Goal: Find specific page/section: Find specific page/section

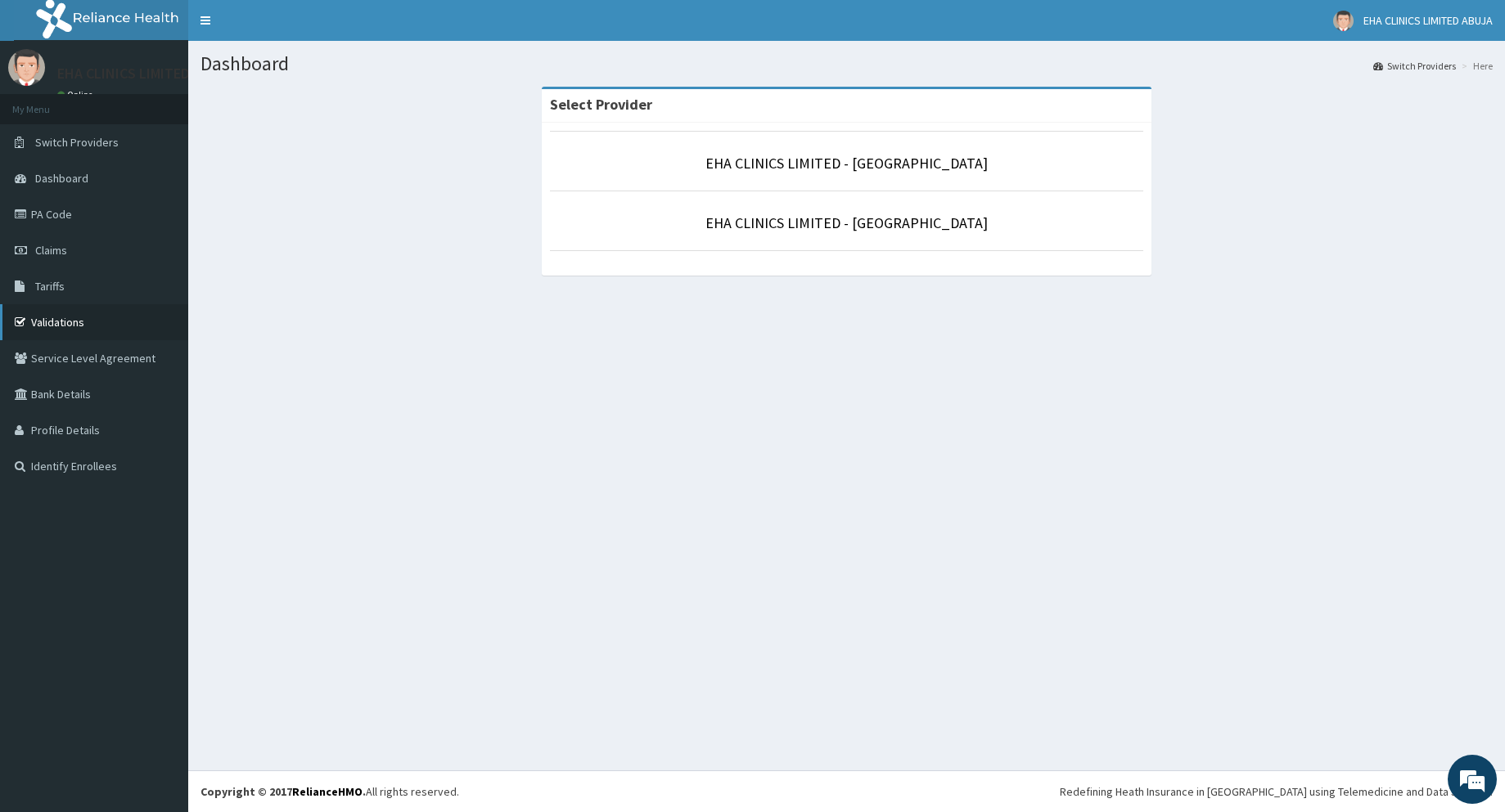
click at [37, 327] on link "Validations" at bounding box center [94, 322] width 188 height 36
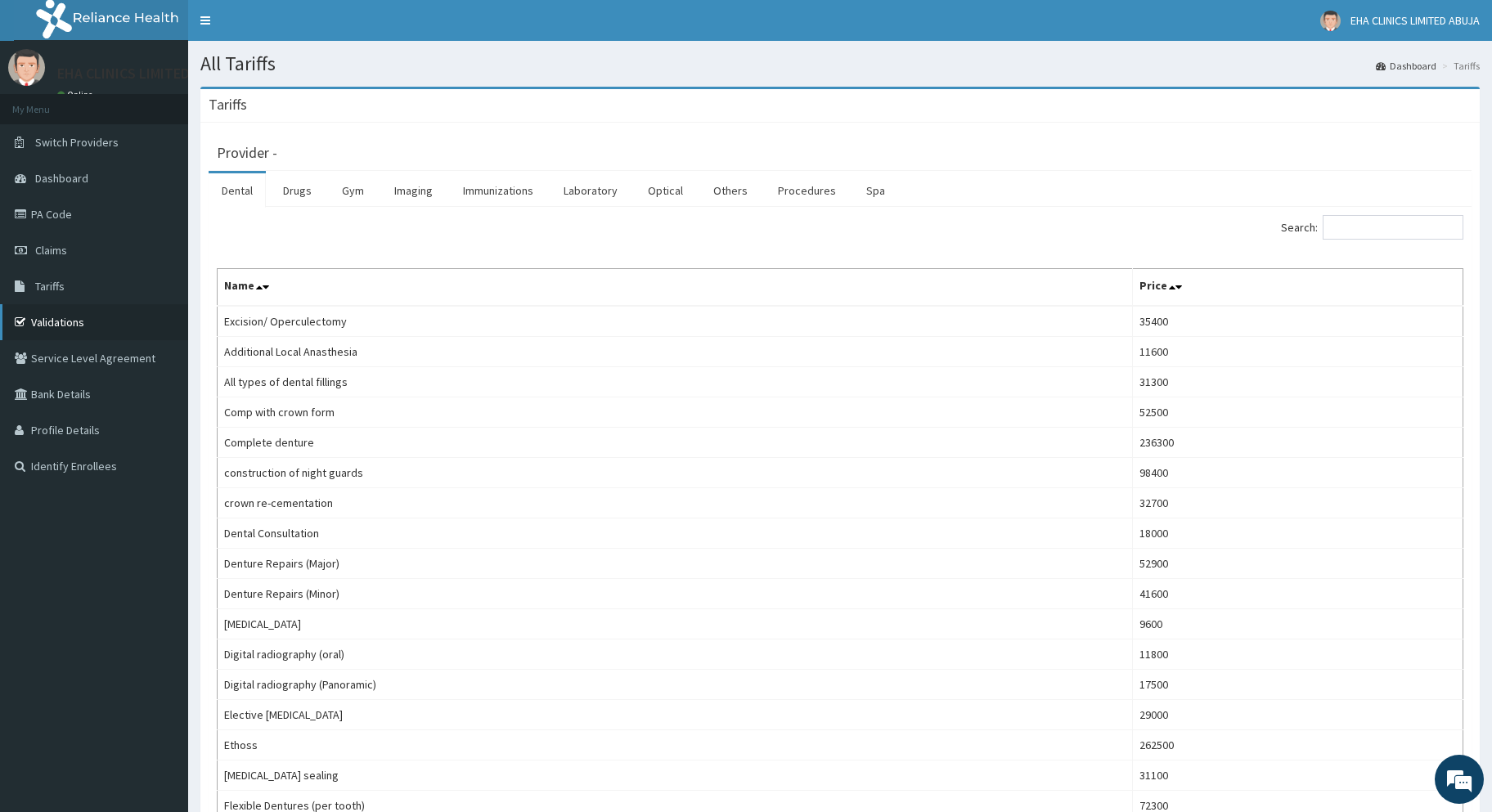
click at [89, 324] on link "Validations" at bounding box center [94, 322] width 188 height 36
